Goal: Task Accomplishment & Management: Use online tool/utility

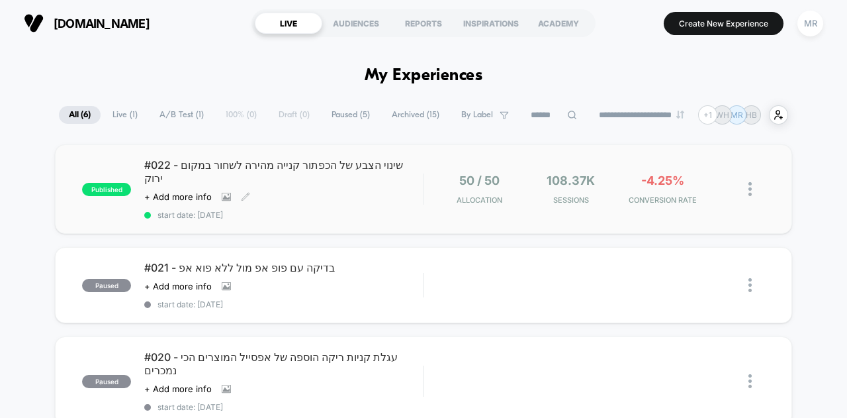
click at [259, 168] on span "#022 - שינוי הצבע של הכפתור קנייה מהירה לשחור במקום ירוק" at bounding box center [283, 171] width 279 height 26
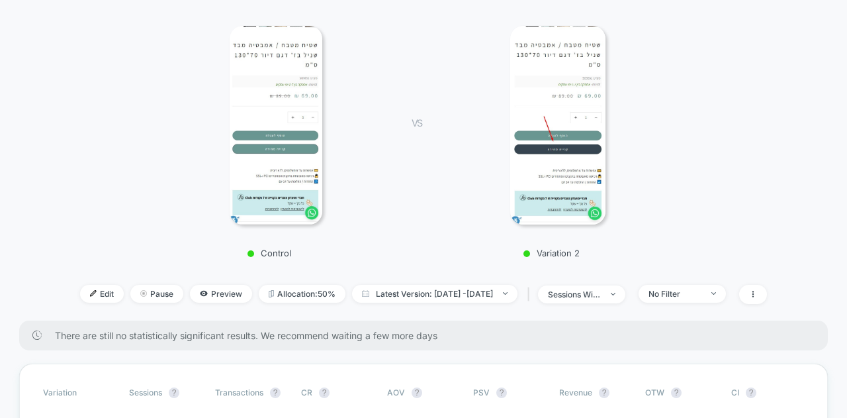
scroll to position [265, 0]
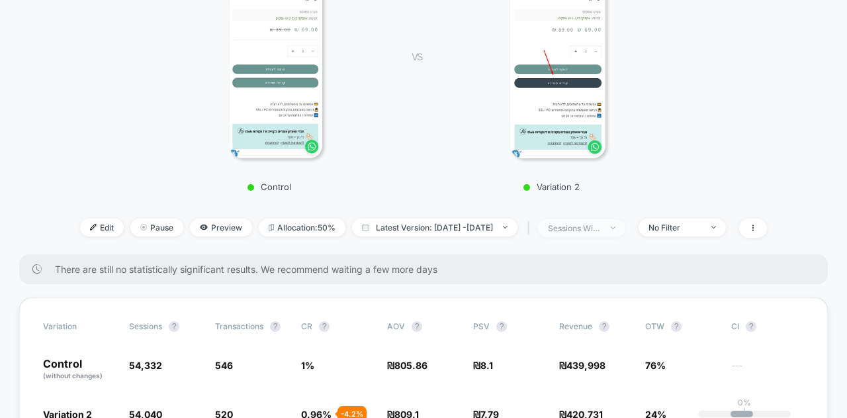
click at [596, 223] on div "sessions with impression" at bounding box center [574, 228] width 53 height 10
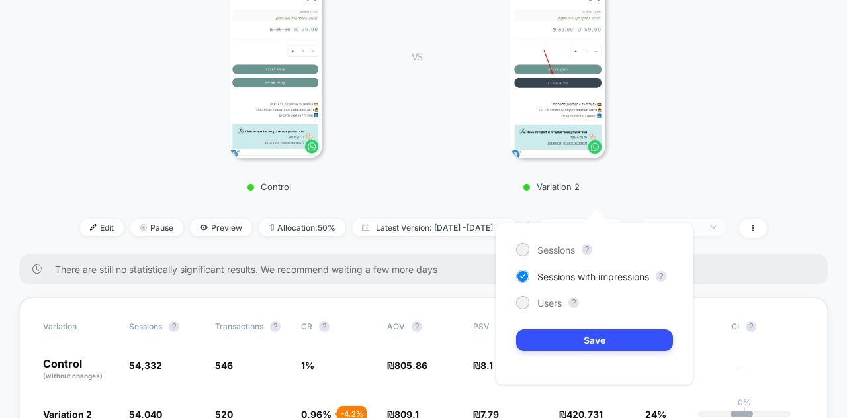
click at [665, 218] on span "No Filter" at bounding box center [682, 227] width 87 height 18
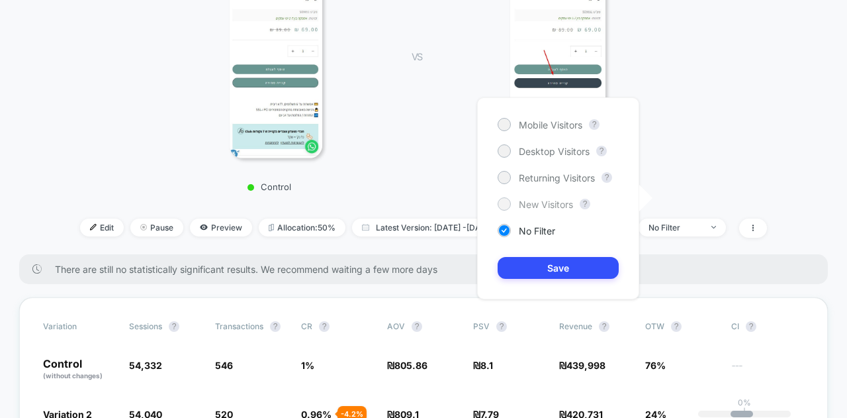
click at [557, 203] on span "New Visitors" at bounding box center [546, 204] width 54 height 11
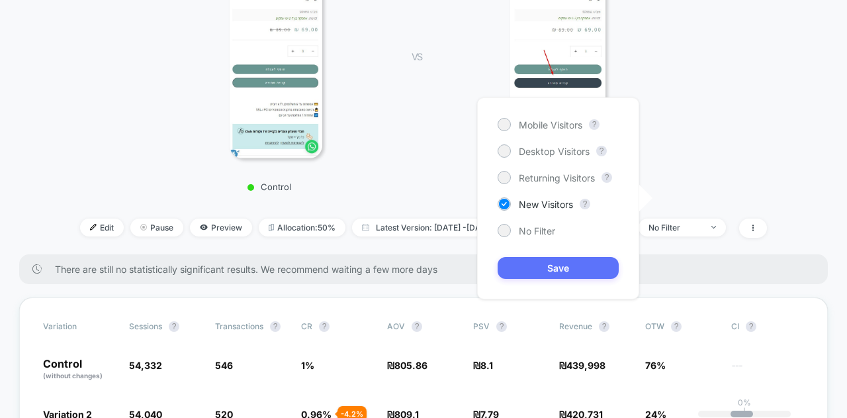
click at [553, 270] on button "Save" at bounding box center [558, 268] width 121 height 22
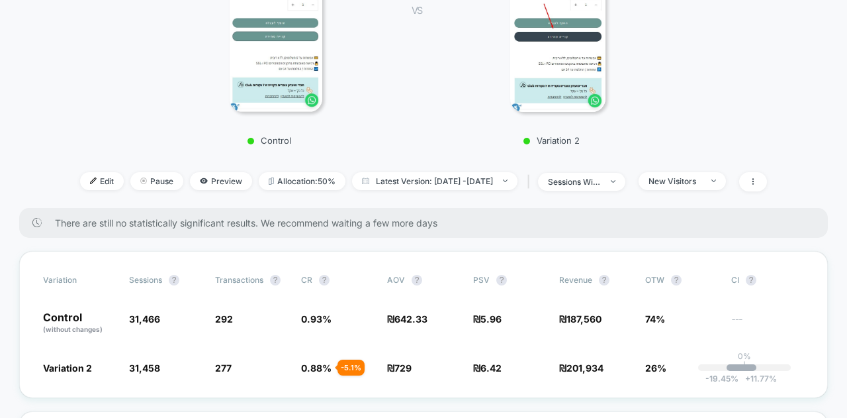
scroll to position [331, 0]
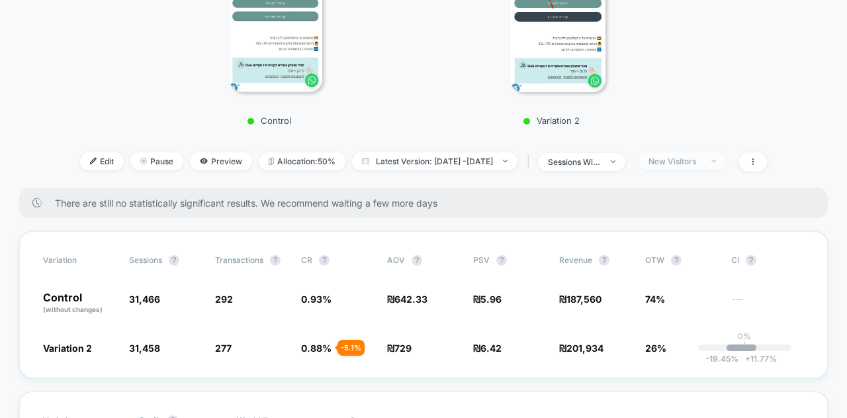
click at [687, 156] on div "New Visitors" at bounding box center [675, 161] width 53 height 10
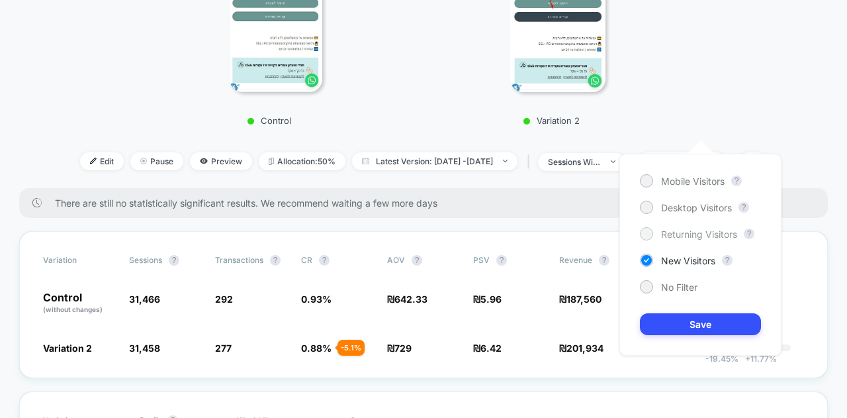
click at [686, 230] on span "Returning Visitors" at bounding box center [699, 233] width 76 height 11
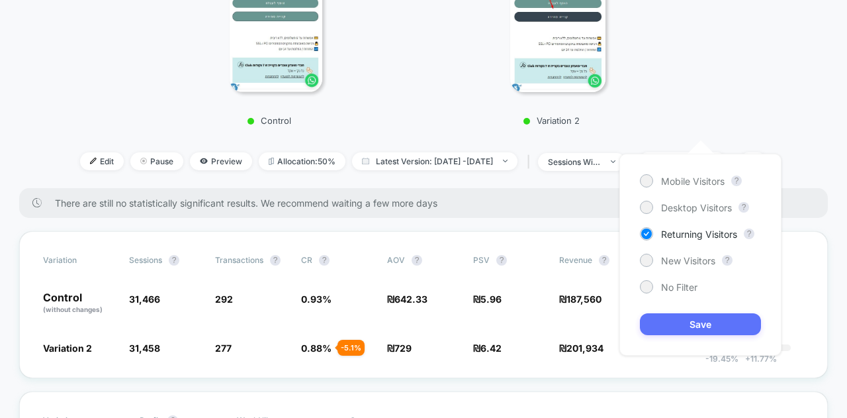
click at [687, 316] on button "Save" at bounding box center [700, 324] width 121 height 22
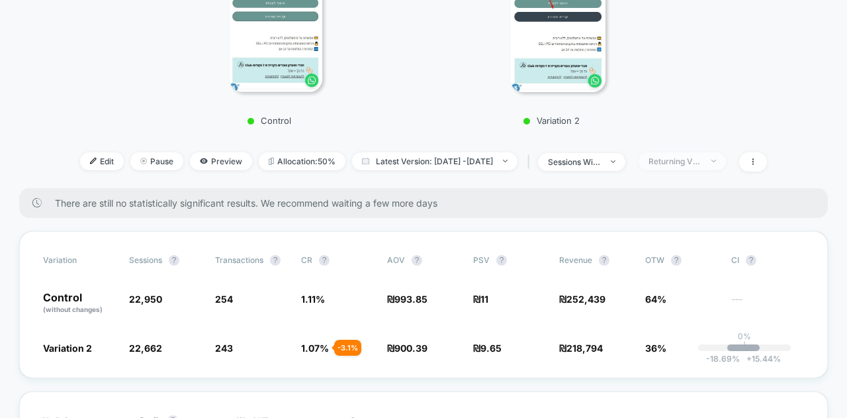
click at [693, 152] on span "Returning Visitors" at bounding box center [682, 161] width 87 height 18
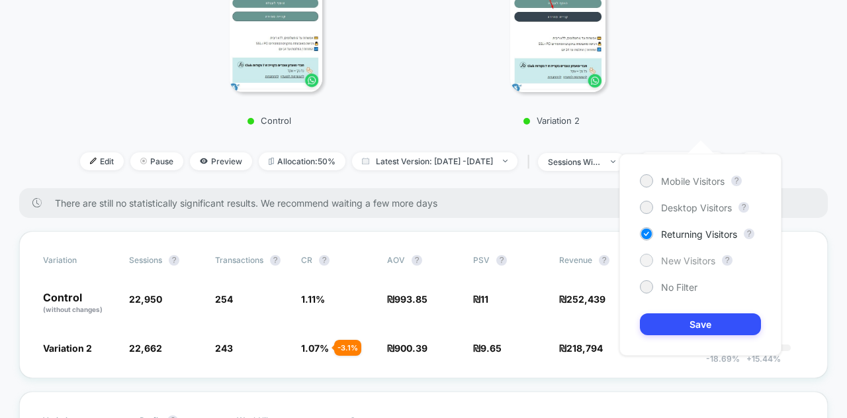
click at [684, 261] on span "New Visitors" at bounding box center [688, 260] width 54 height 11
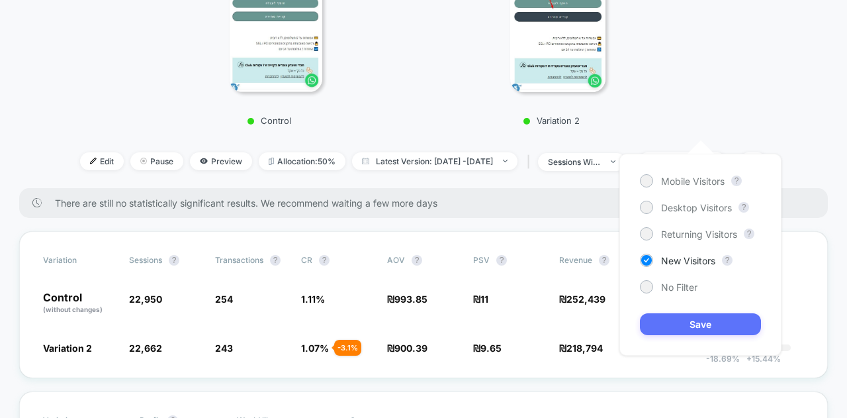
click at [675, 324] on button "Save" at bounding box center [700, 324] width 121 height 22
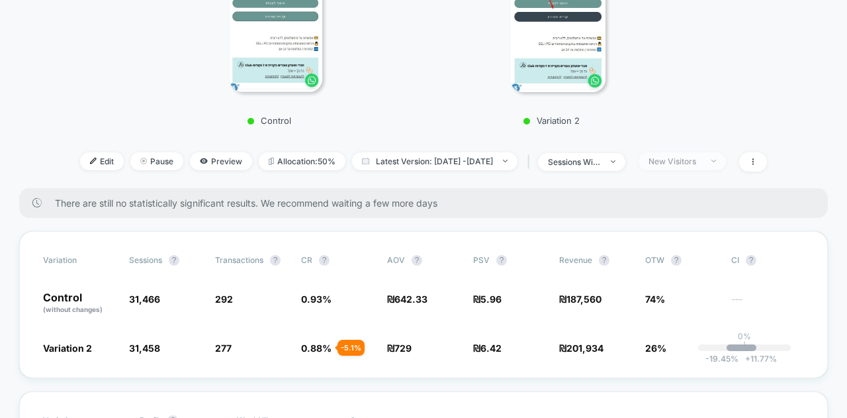
click at [694, 152] on span "New Visitors" at bounding box center [682, 161] width 87 height 18
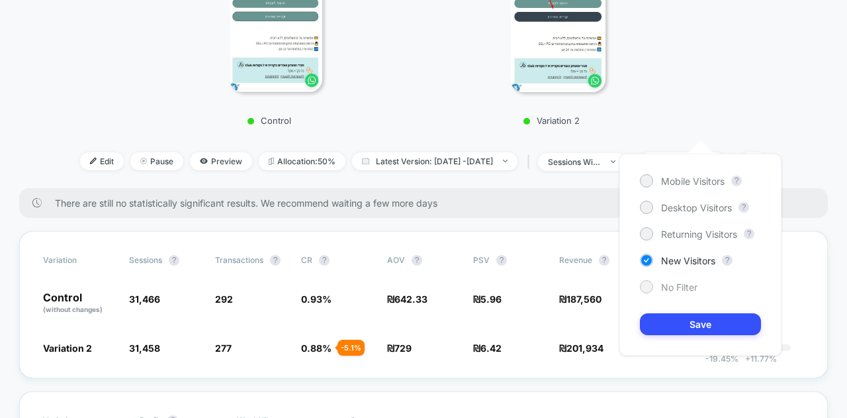
click at [665, 281] on span "No Filter" at bounding box center [679, 286] width 36 height 11
click at [664, 318] on button "Save" at bounding box center [700, 324] width 121 height 22
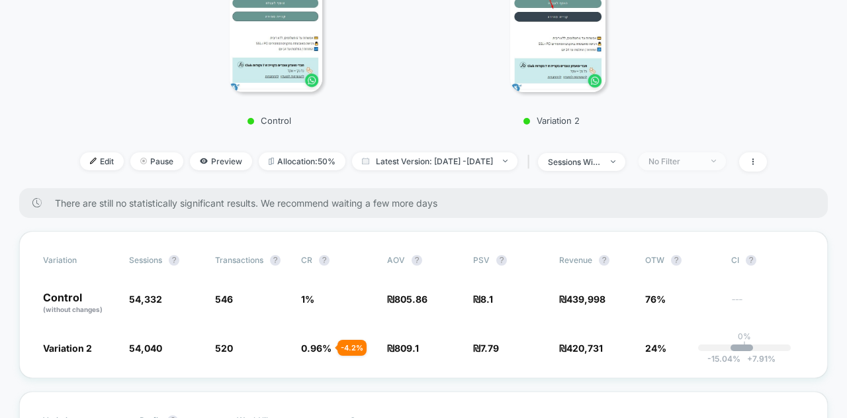
click at [688, 156] on div "No Filter" at bounding box center [675, 161] width 53 height 10
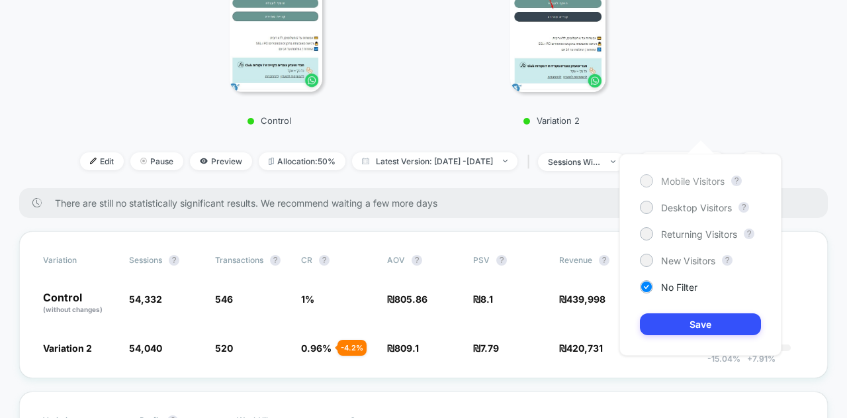
click at [686, 182] on span "Mobile Visitors" at bounding box center [693, 180] width 64 height 11
click at [677, 320] on button "Save" at bounding box center [700, 324] width 121 height 22
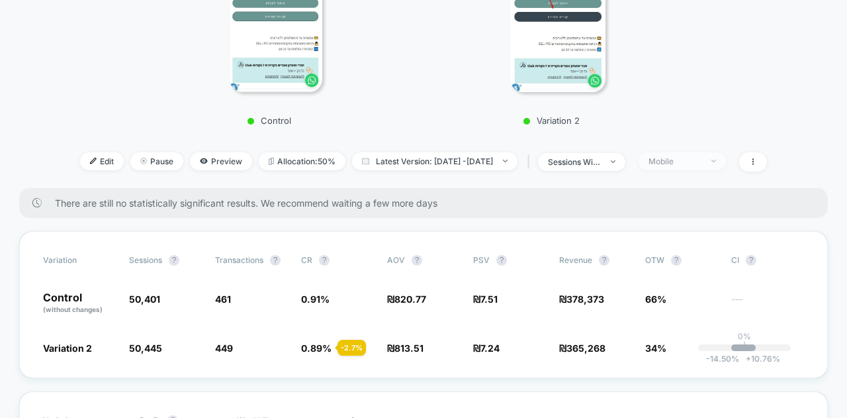
click at [682, 156] on div "Mobile" at bounding box center [675, 161] width 53 height 10
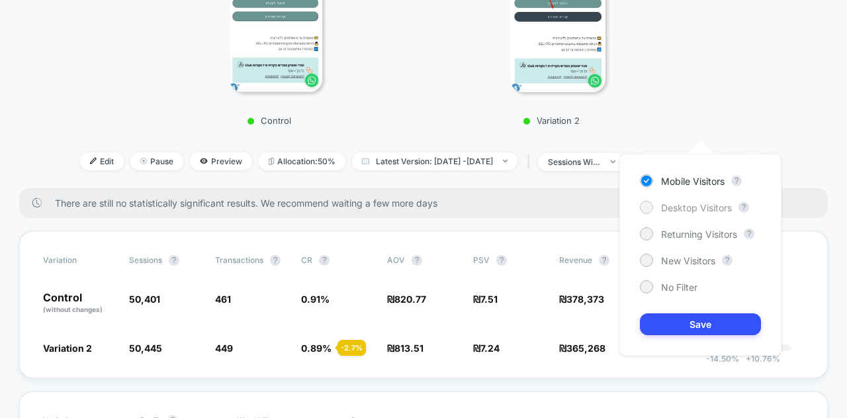
click at [677, 207] on span "Desktop Visitors" at bounding box center [696, 207] width 71 height 11
click at [667, 316] on button "Save" at bounding box center [700, 324] width 121 height 22
